Goal: Task Accomplishment & Management: Manage account settings

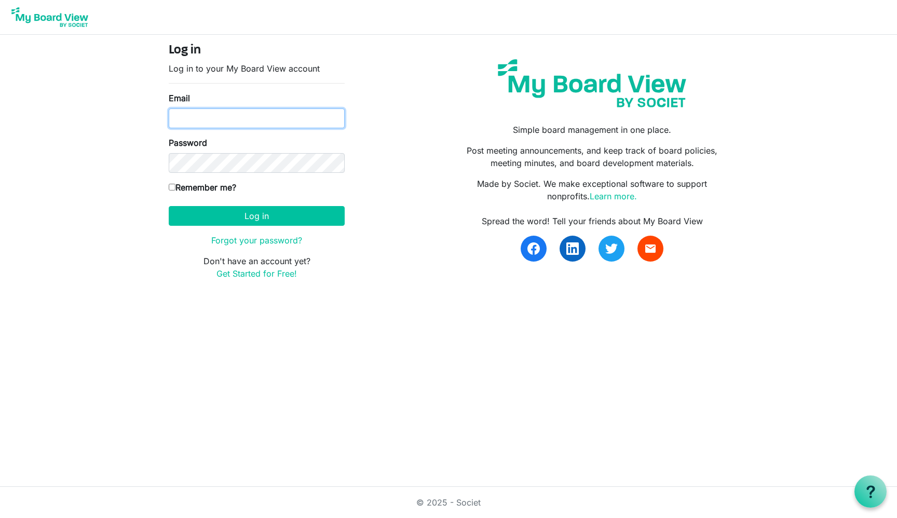
type input "jerelp@cayu.ca"
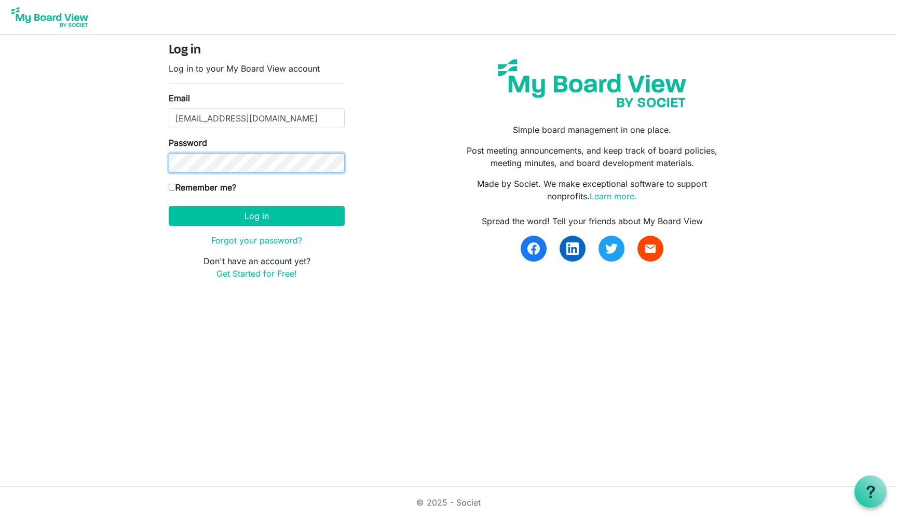
click at [256, 215] on button "Log in" at bounding box center [257, 216] width 176 height 20
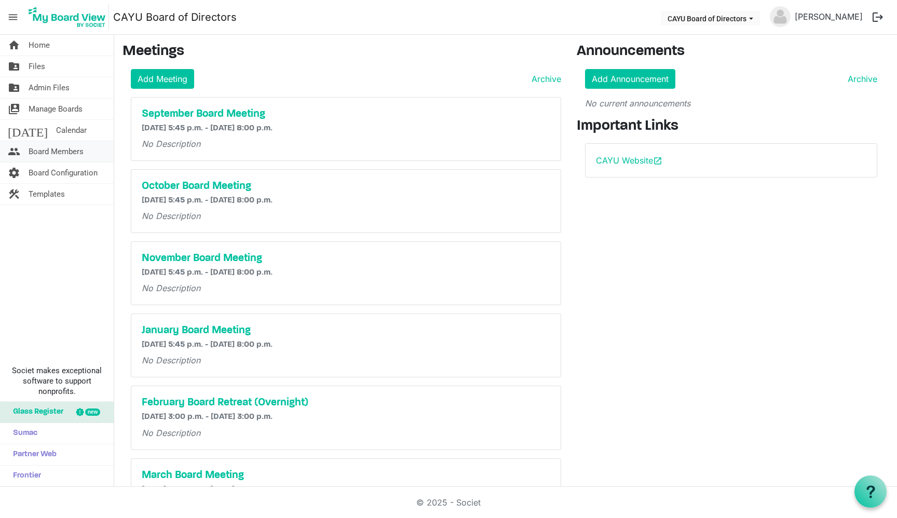
click at [63, 149] on span "Board Members" at bounding box center [56, 151] width 55 height 21
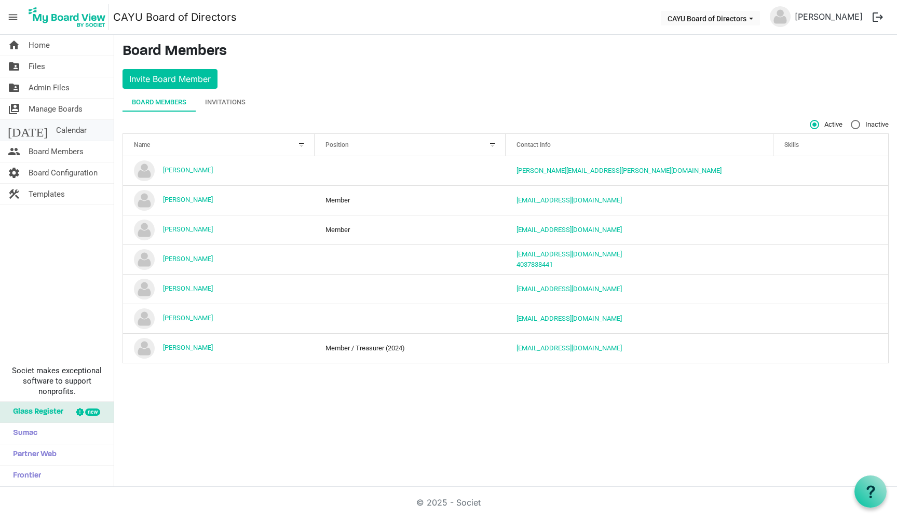
click at [59, 127] on span "Calendar" at bounding box center [71, 130] width 31 height 21
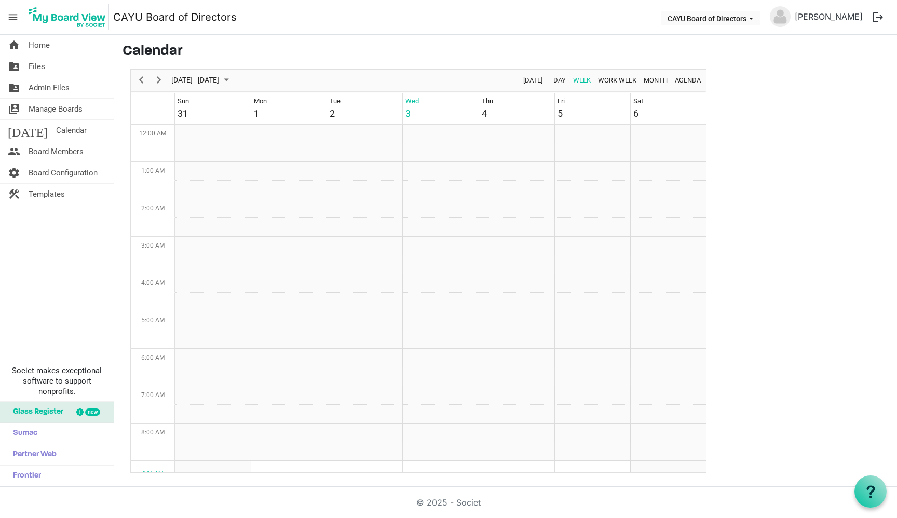
scroll to position [336, 0]
click at [163, 79] on span "Next" at bounding box center [159, 80] width 12 height 13
click at [268, 179] on td "Week of September 10, 2025" at bounding box center [289, 171] width 76 height 19
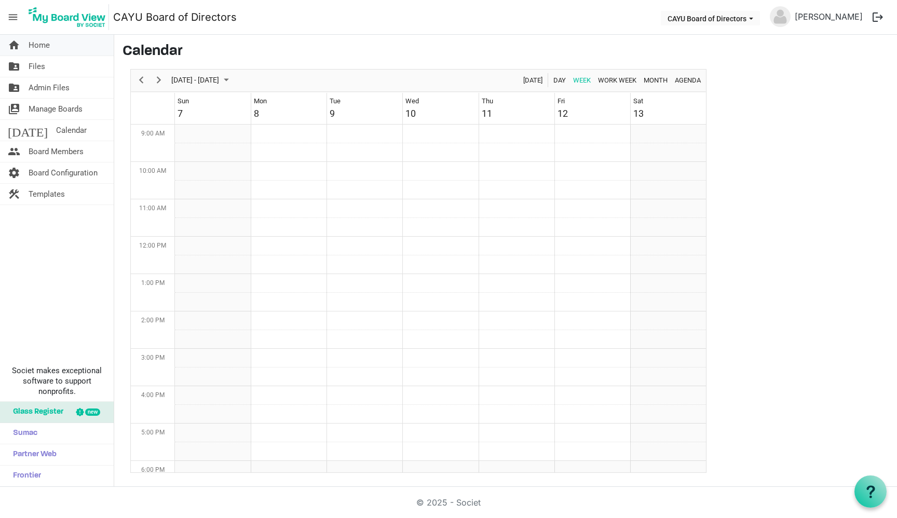
click at [45, 45] on span "Home" at bounding box center [39, 45] width 21 height 21
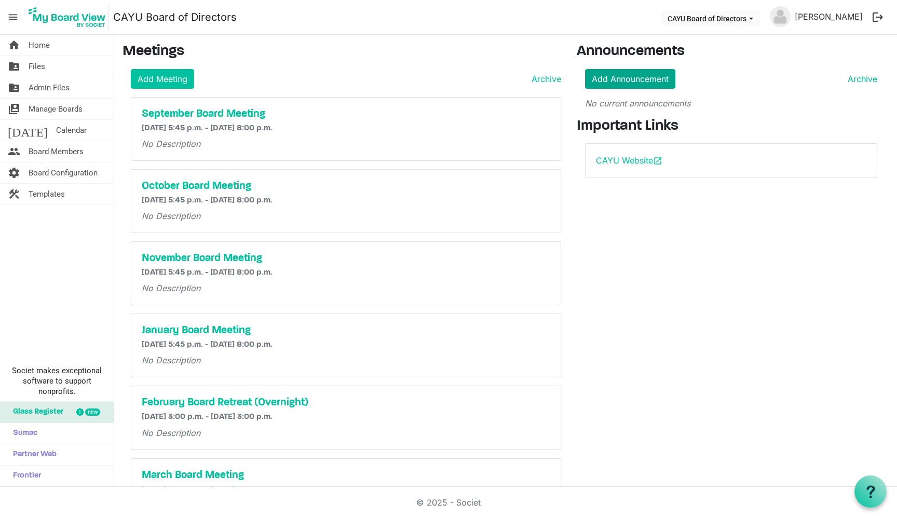
click at [619, 77] on link "Add Announcement" at bounding box center [630, 79] width 90 height 20
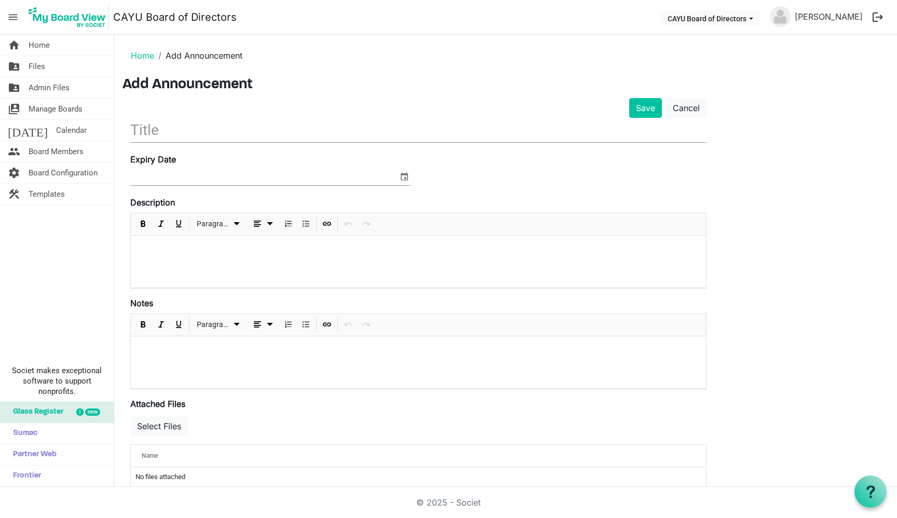
click at [174, 128] on input "text" at bounding box center [418, 130] width 576 height 24
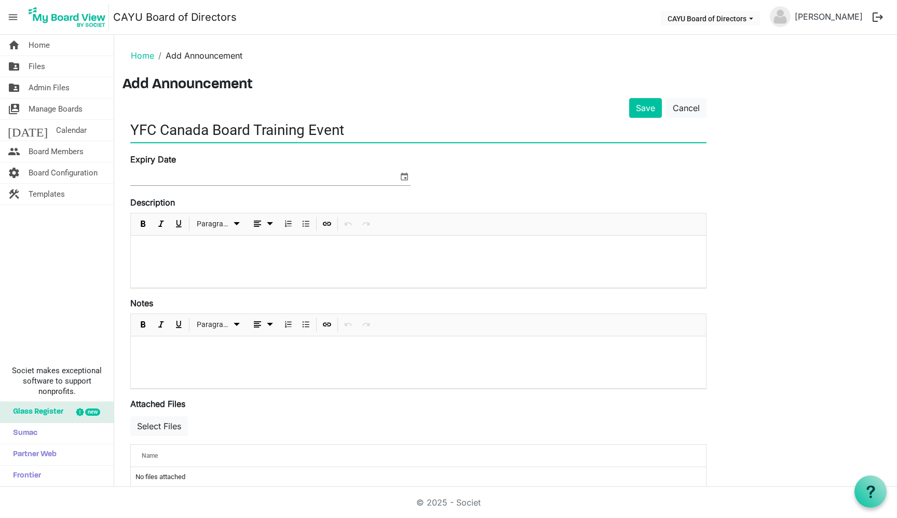
type input "YFC Canada Board Training Event"
click at [174, 179] on input at bounding box center [264, 178] width 268 height 16
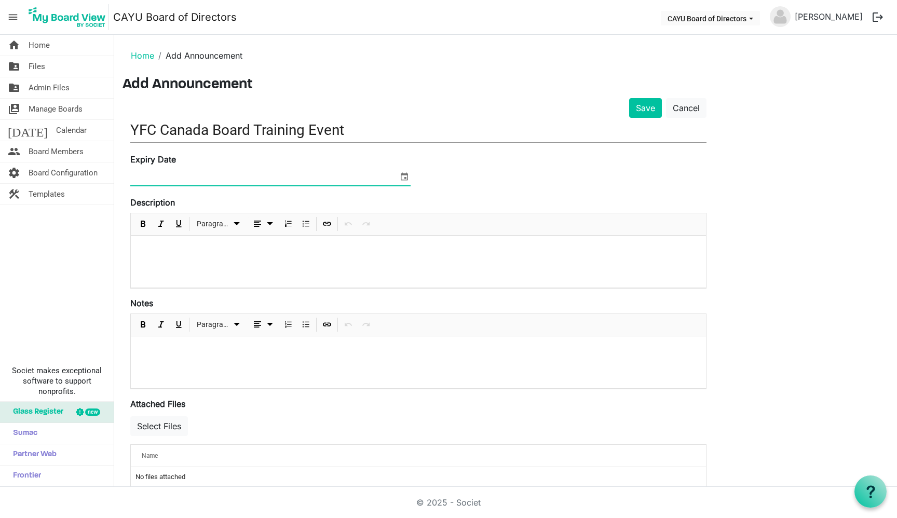
click at [405, 171] on span "select" at bounding box center [404, 176] width 12 height 13
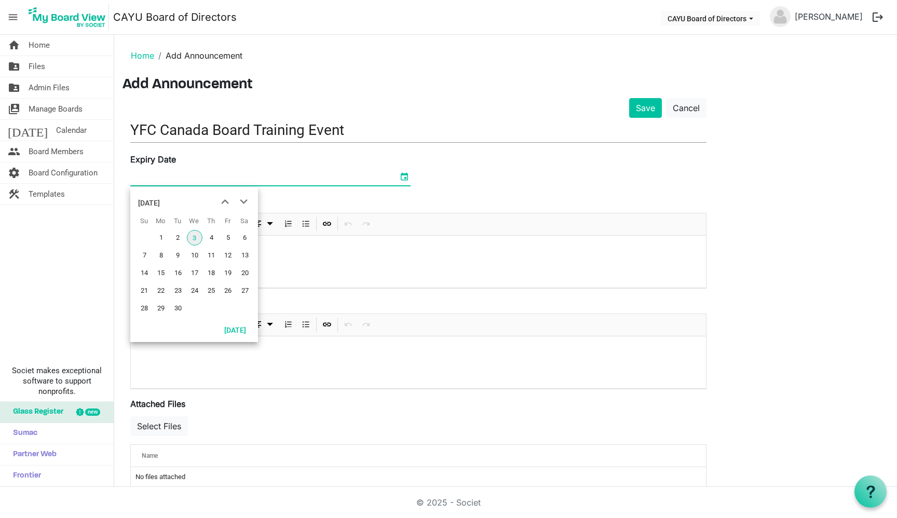
click at [362, 186] on span at bounding box center [270, 178] width 280 height 16
click at [144, 61] on li "Home" at bounding box center [142, 55] width 23 height 12
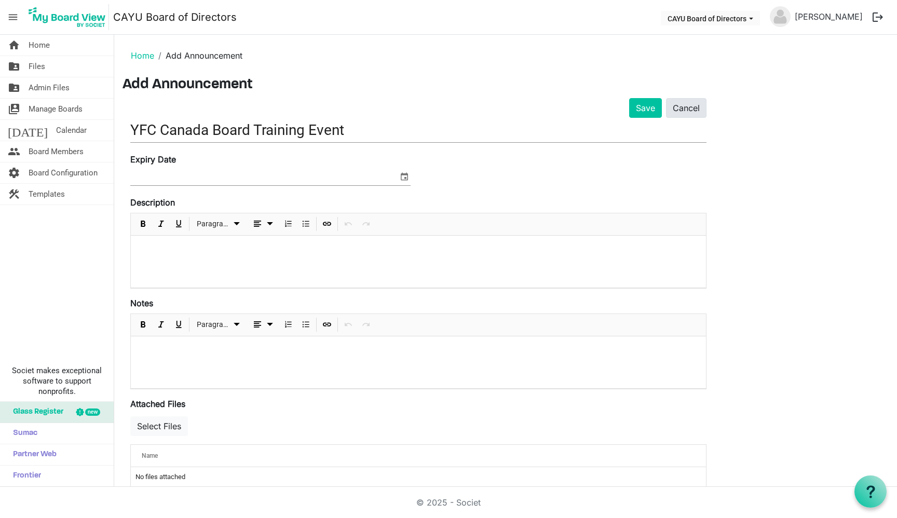
click at [693, 116] on link "Cancel" at bounding box center [686, 108] width 40 height 20
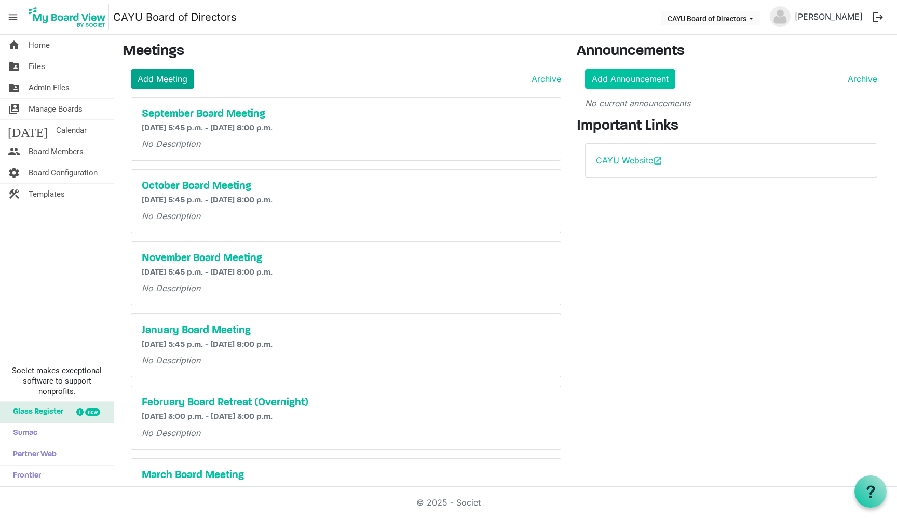
click at [144, 78] on link "Add Meeting" at bounding box center [162, 79] width 63 height 20
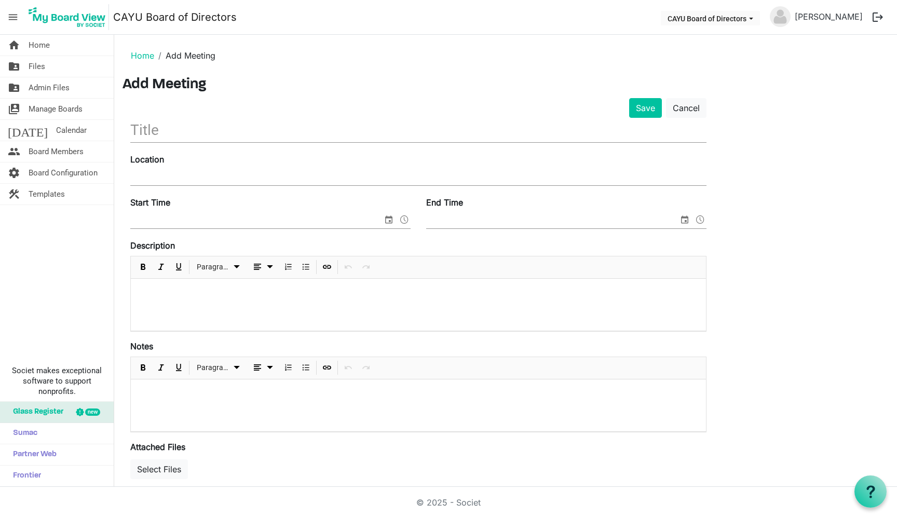
click at [206, 132] on input "text" at bounding box center [418, 130] width 576 height 24
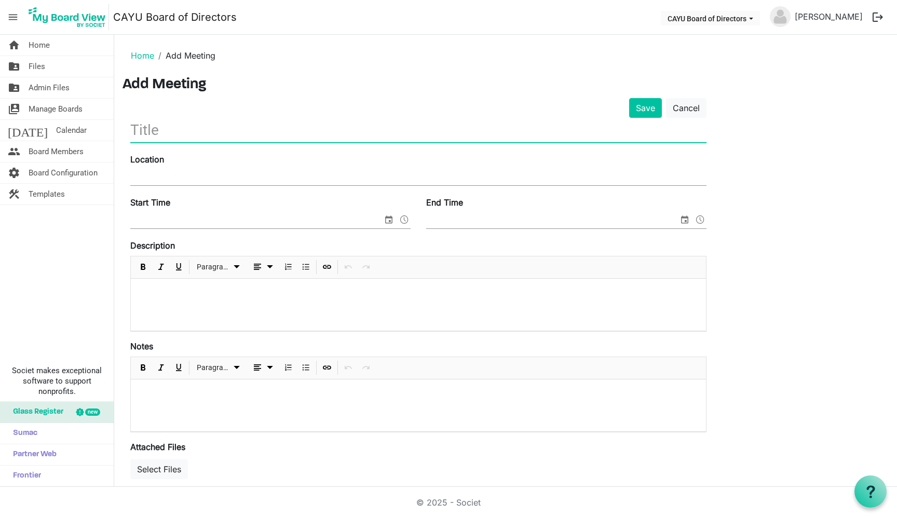
type input "B"
type input "YFC Canada Board Training Event"
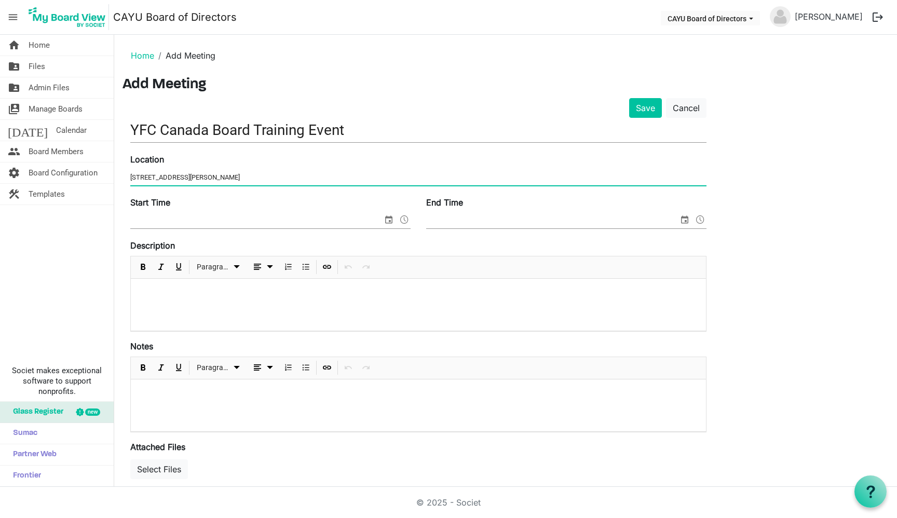
type input "5025 50 St. Lacombe"
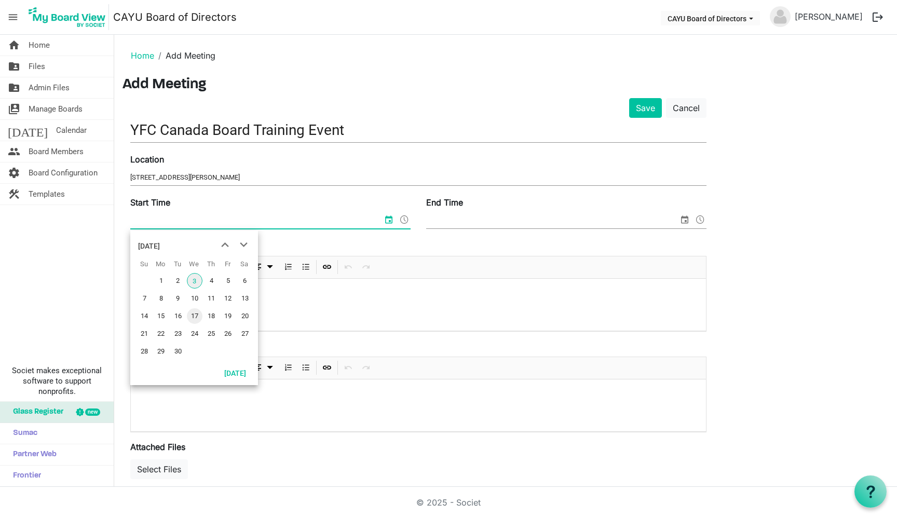
click at [195, 317] on span "17" at bounding box center [195, 316] width 16 height 16
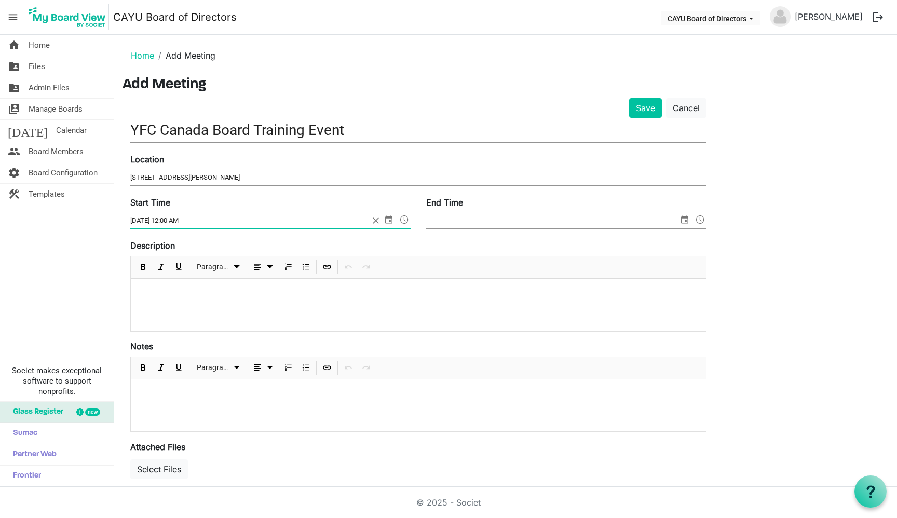
click at [174, 221] on input "2025-09-17 12:00 AM" at bounding box center [249, 221] width 239 height 16
click at [403, 219] on span at bounding box center [404, 219] width 12 height 13
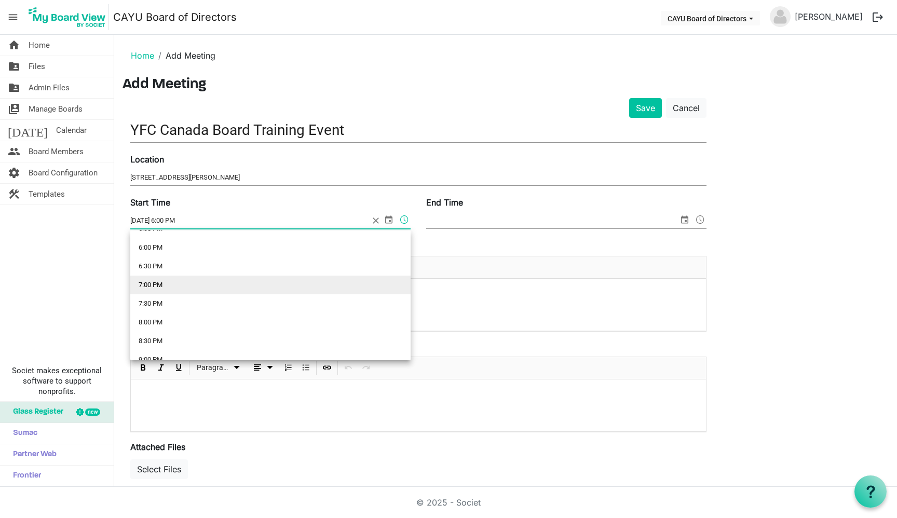
scroll to position [665, 0]
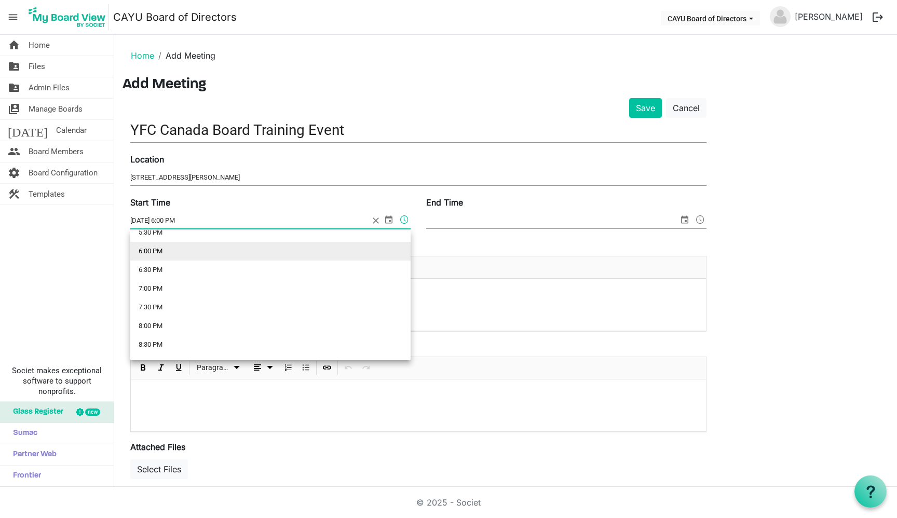
click at [199, 248] on li "6:00 PM" at bounding box center [270, 251] width 280 height 19
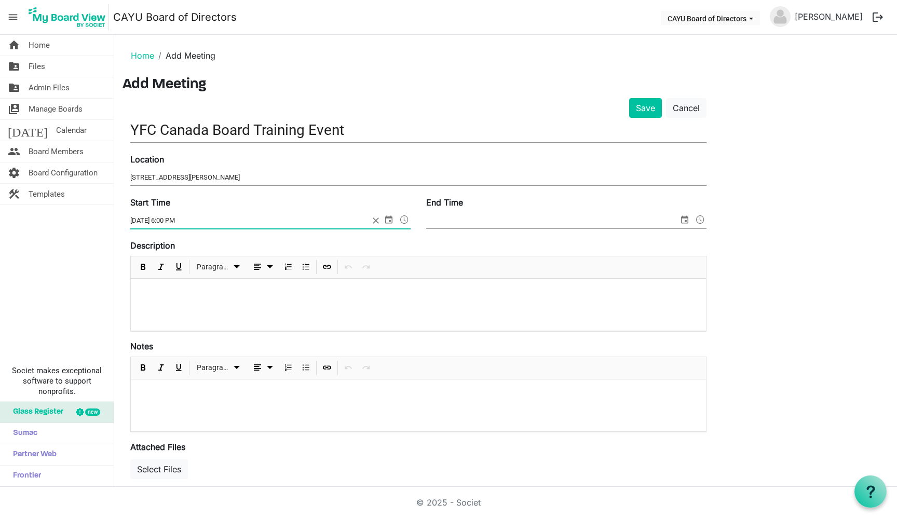
type input "2025-09-17 6:00 PM"
click at [468, 221] on input "End Time" at bounding box center [552, 221] width 252 height 16
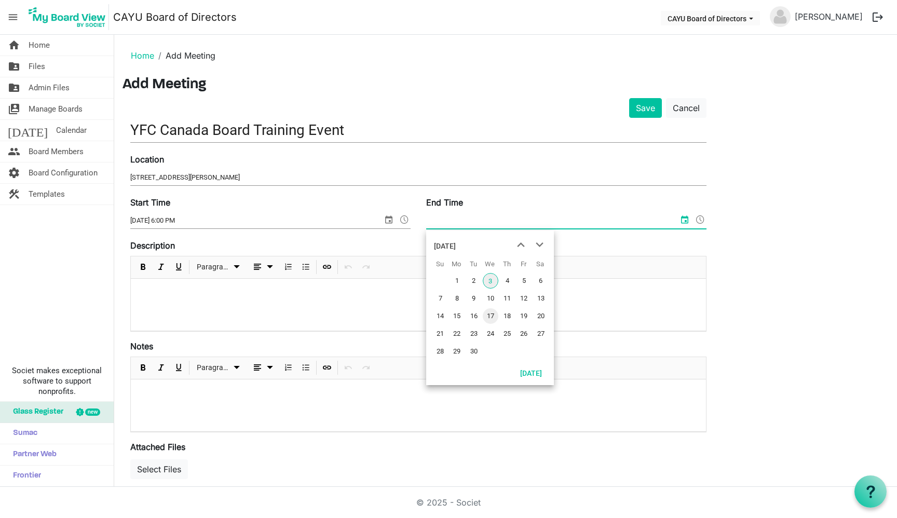
click at [494, 314] on span "17" at bounding box center [491, 316] width 16 height 16
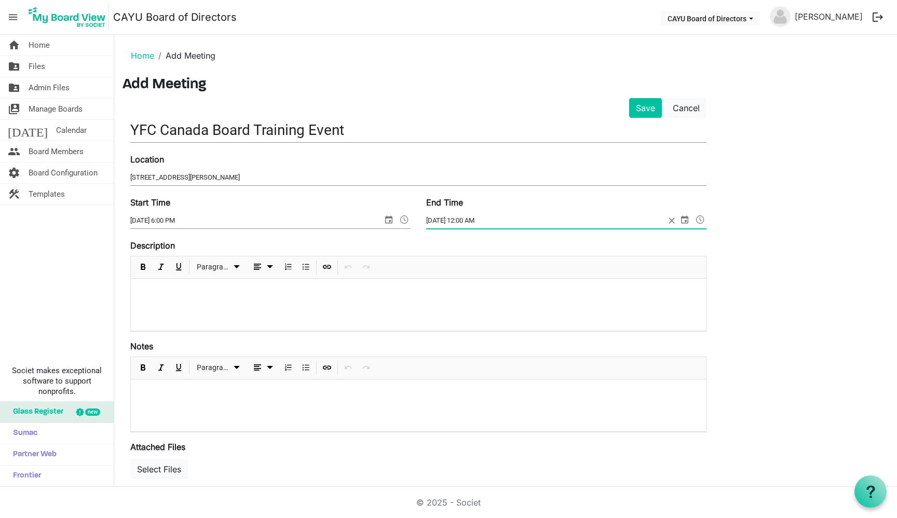
click at [702, 216] on span at bounding box center [700, 219] width 12 height 13
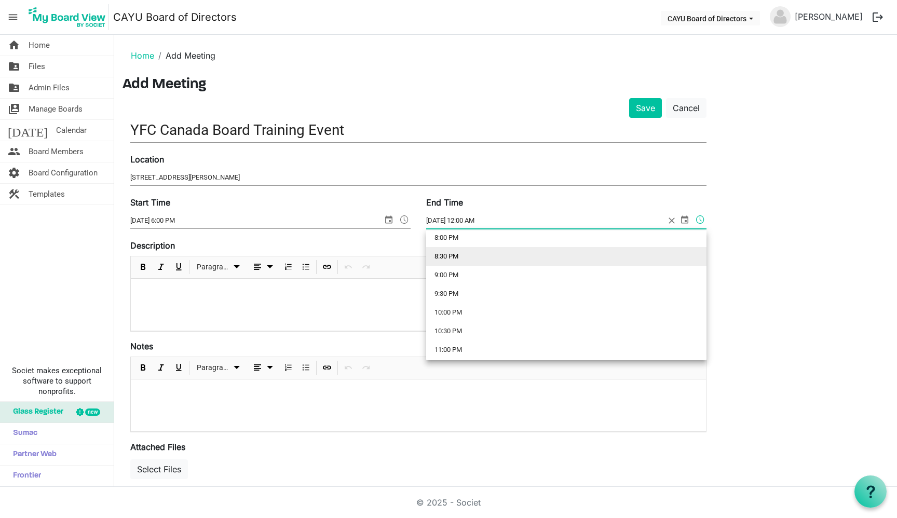
scroll to position [748, 0]
click at [469, 242] on li "8:00 PM" at bounding box center [566, 243] width 280 height 19
type input "2025-09-17 8:00 PM"
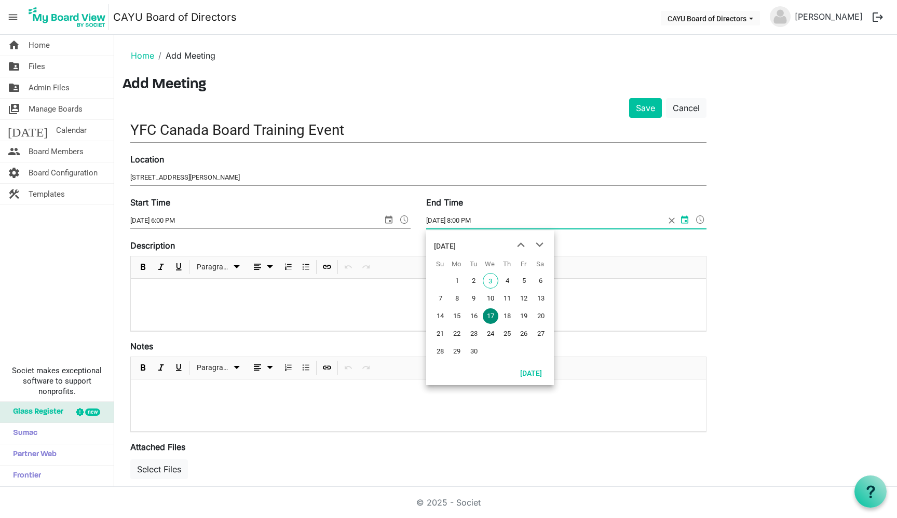
click at [299, 310] on div at bounding box center [418, 305] width 575 height 52
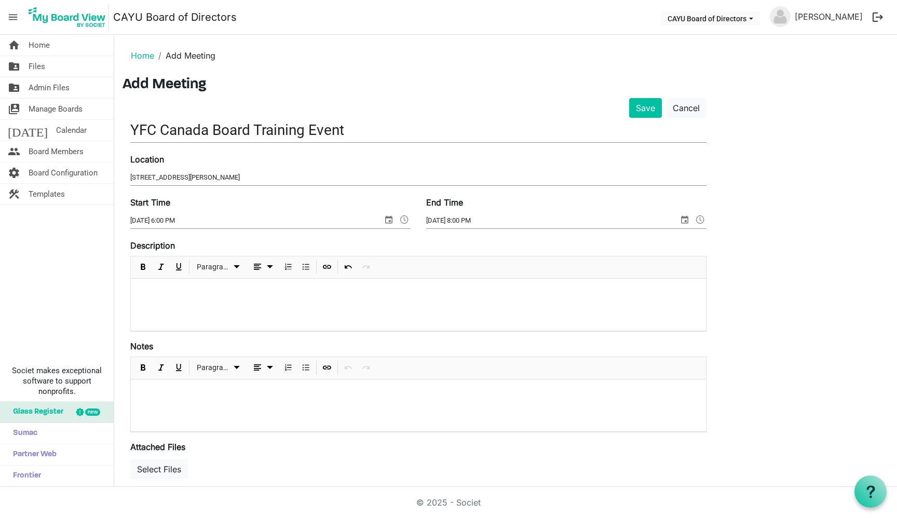
scroll to position [0, 0]
click at [330, 266] on span "Insert Link" at bounding box center [327, 267] width 12 height 13
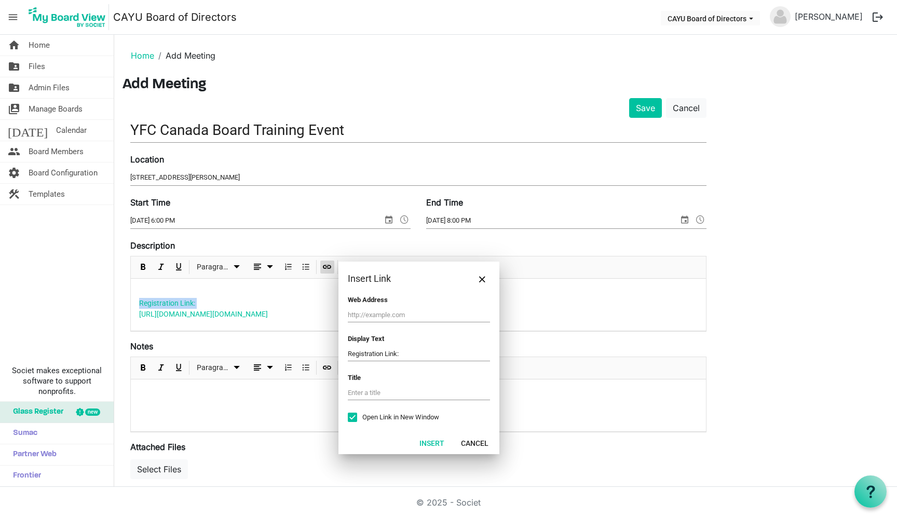
type input "https://9lxkdjcab.cc.rs6.net/tn.jsp?f=001OFdiwhb9Maxr4-PV7CN9daVgPlmB4akkmJVrlx…"
click at [441, 442] on button "Insert" at bounding box center [432, 442] width 38 height 15
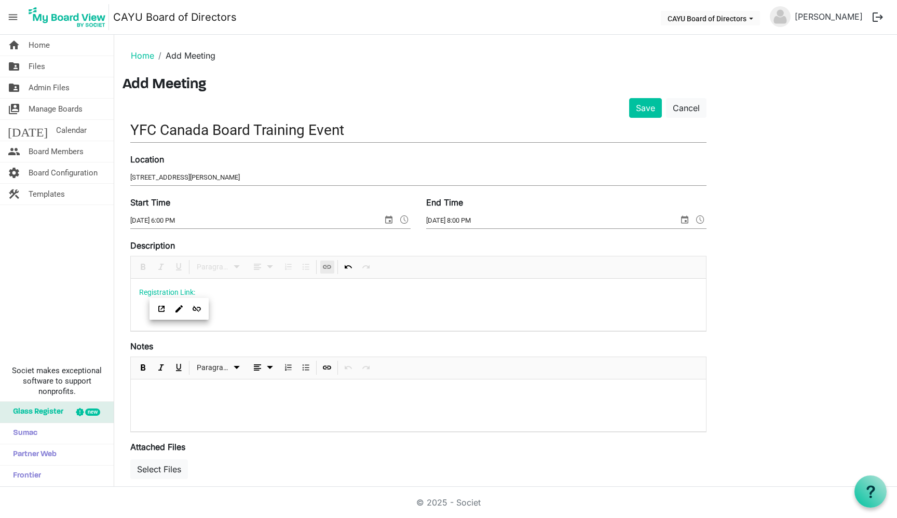
click at [273, 312] on div "Registration Link:" at bounding box center [418, 305] width 575 height 52
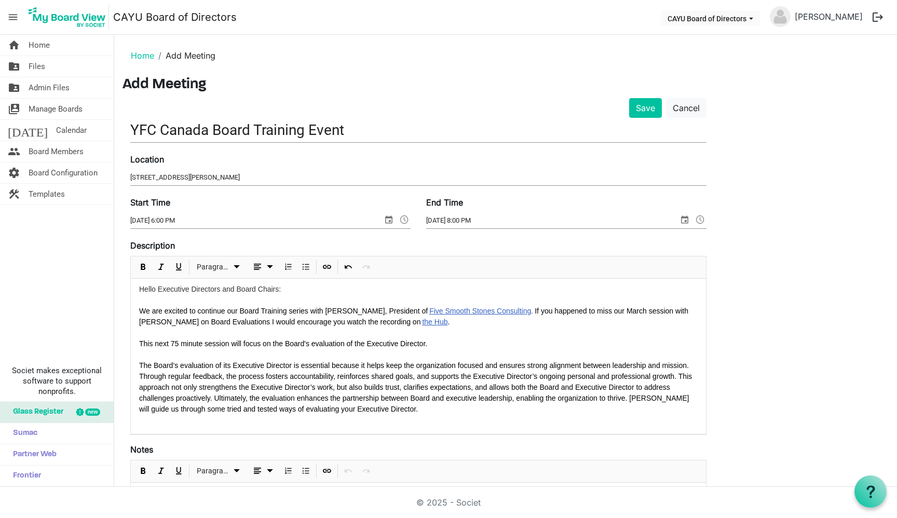
scroll to position [3, 0]
click at [388, 415] on p at bounding box center [418, 420] width 558 height 11
click at [327, 266] on span "Insert Link" at bounding box center [327, 267] width 12 height 13
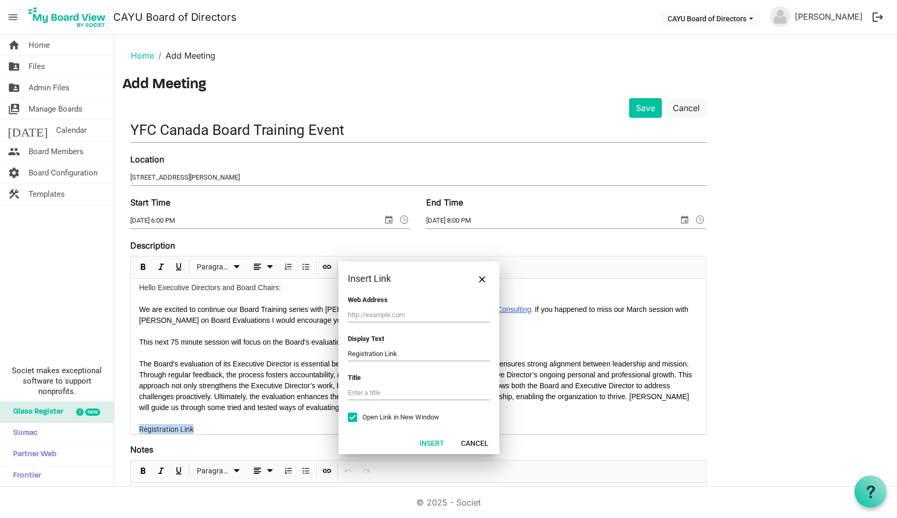
type input "https://9lxkdjcab.cc.rs6.net/tn.jsp?f=001OFdiwhb9Maxr4-PV7CN9daVgPlmB4akkmJVrlx…"
click at [433, 441] on button "Insert" at bounding box center [432, 442] width 38 height 15
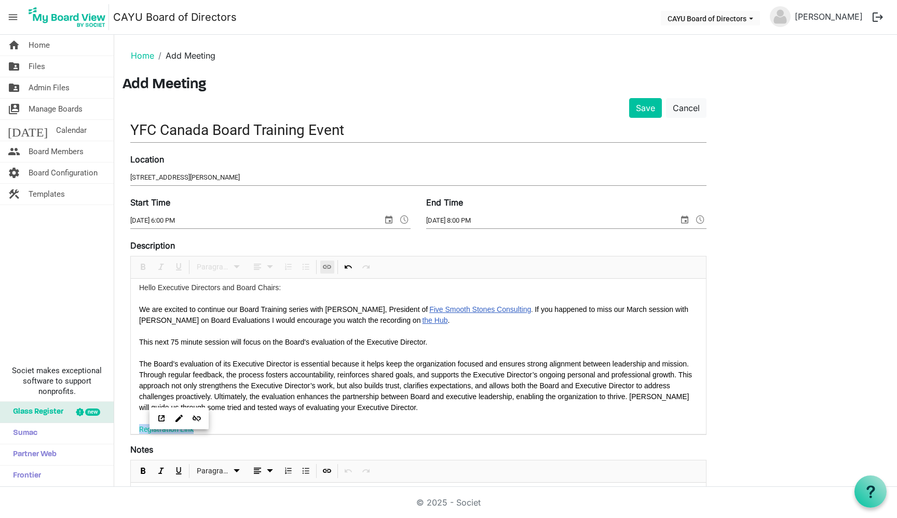
click at [353, 388] on span "The Board’s evaluation of its Executive Director is essential because it helps …" at bounding box center [415, 386] width 553 height 52
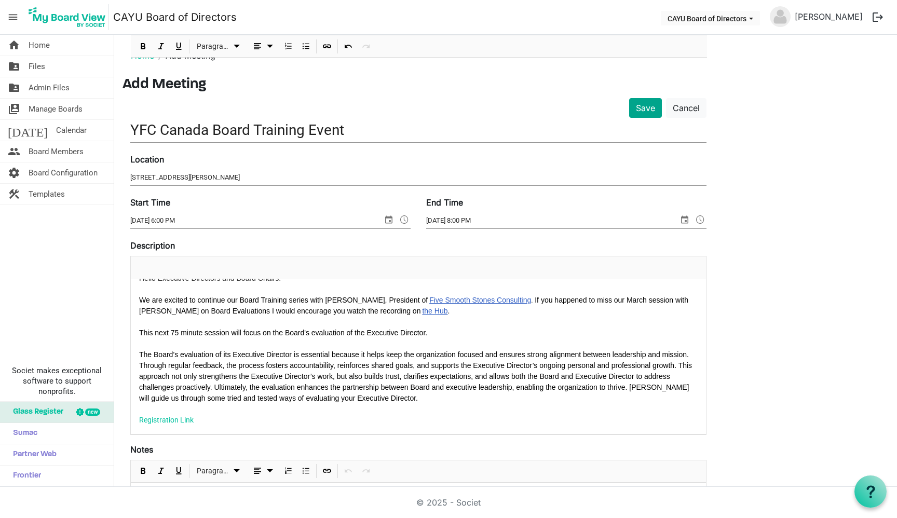
scroll to position [0, 0]
click at [647, 106] on button "Save" at bounding box center [645, 108] width 33 height 20
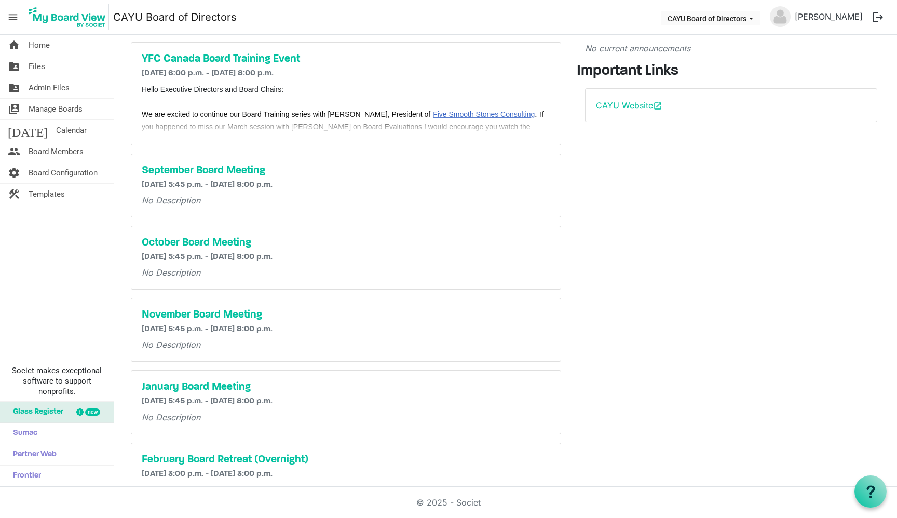
scroll to position [56, 0]
